Goal: Find specific page/section: Find specific page/section

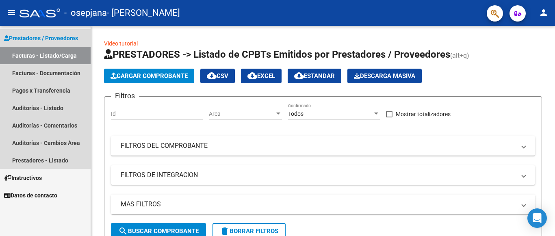
click at [40, 39] on span "Prestadores / Proveedores" at bounding box center [41, 38] width 74 height 9
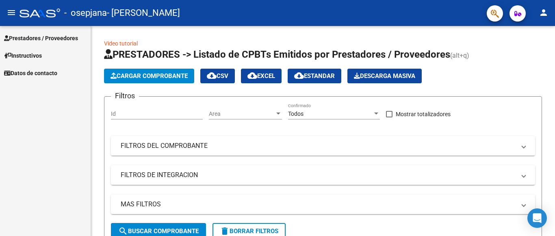
click at [38, 39] on span "Prestadores / Proveedores" at bounding box center [41, 38] width 74 height 9
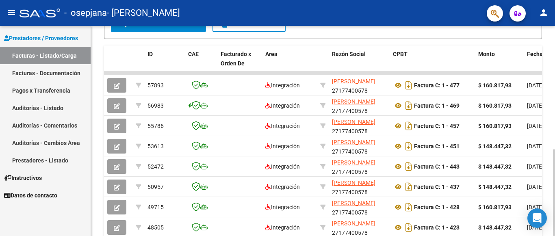
scroll to position [174, 0]
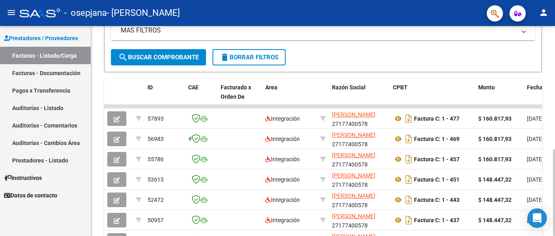
click at [553, 150] on div at bounding box center [554, 193] width 2 height 87
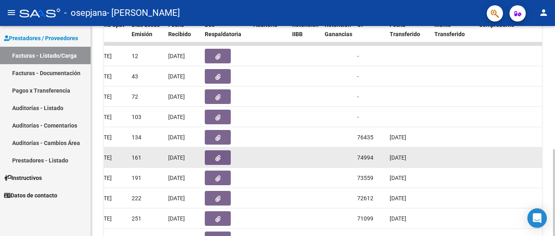
scroll to position [216, 0]
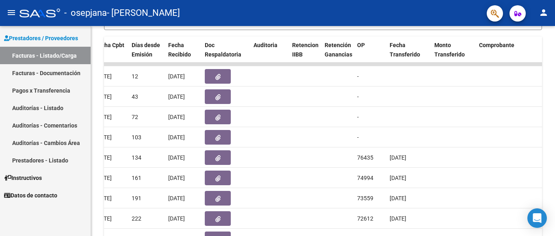
click at [13, 235] on div "Prestadores / Proveedores Facturas - Listado/Carga Facturas - Documentación Pag…" at bounding box center [45, 131] width 91 height 210
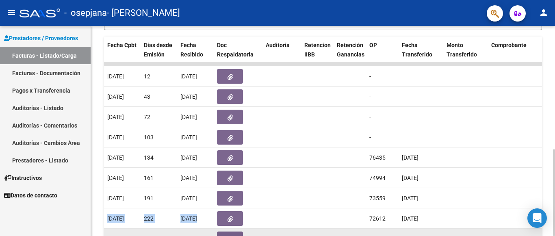
drag, startPoint x: 144, startPoint y: 233, endPoint x: 76, endPoint y: 225, distance: 69.1
click at [141, 229] on datatable-body-cell "251" at bounding box center [159, 239] width 37 height 20
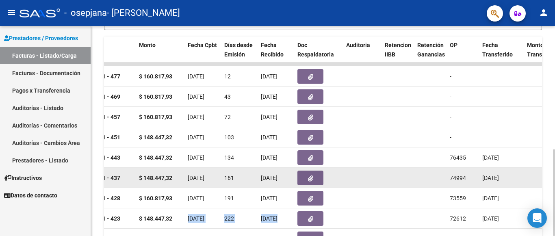
click at [423, 170] on datatable-body-cell at bounding box center [430, 178] width 33 height 20
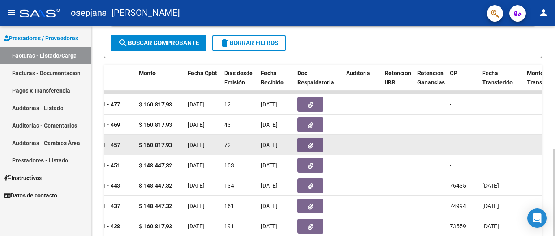
scroll to position [175, 0]
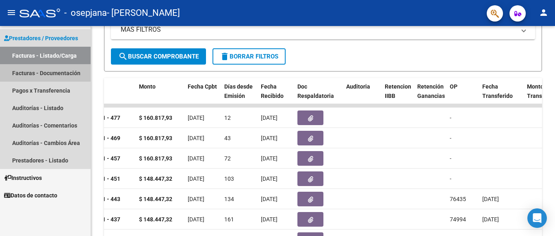
click at [37, 73] on link "Facturas - Documentación" at bounding box center [45, 72] width 91 height 17
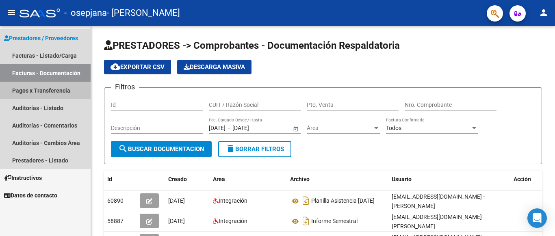
click at [59, 92] on link "Pagos x Transferencia" at bounding box center [45, 90] width 91 height 17
